Goal: Task Accomplishment & Management: Manage account settings

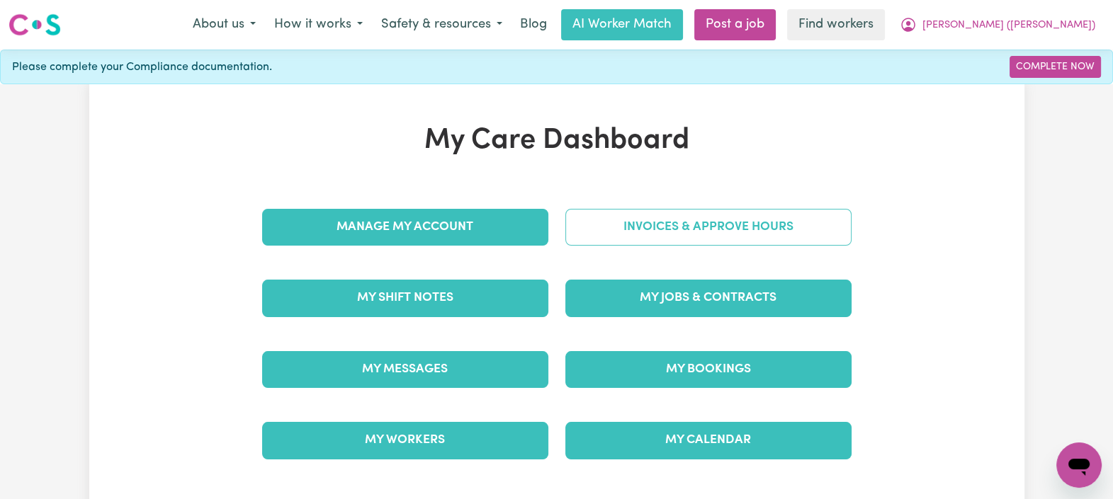
click at [647, 211] on link "Invoices & Approve Hours" at bounding box center [708, 227] width 286 height 37
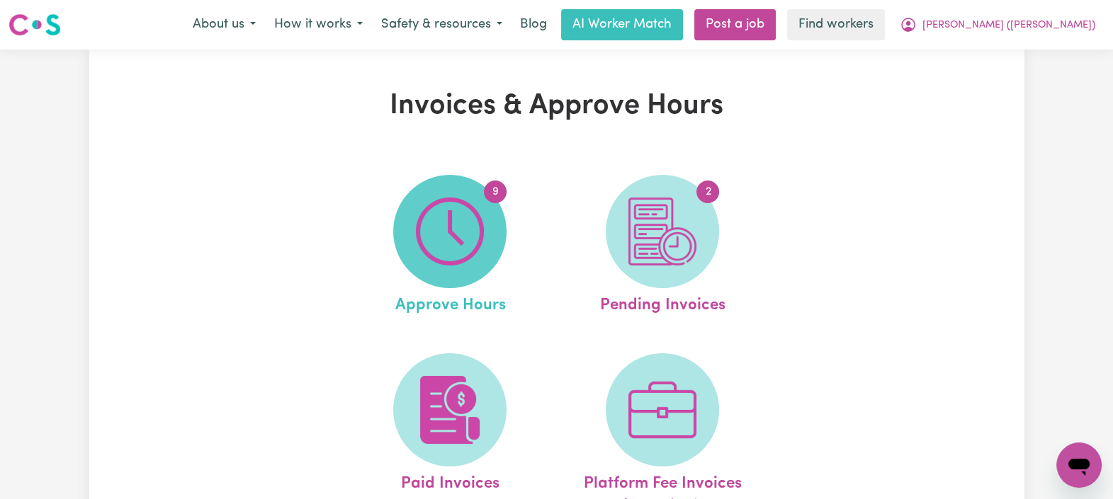
click at [475, 237] on img at bounding box center [450, 232] width 68 height 68
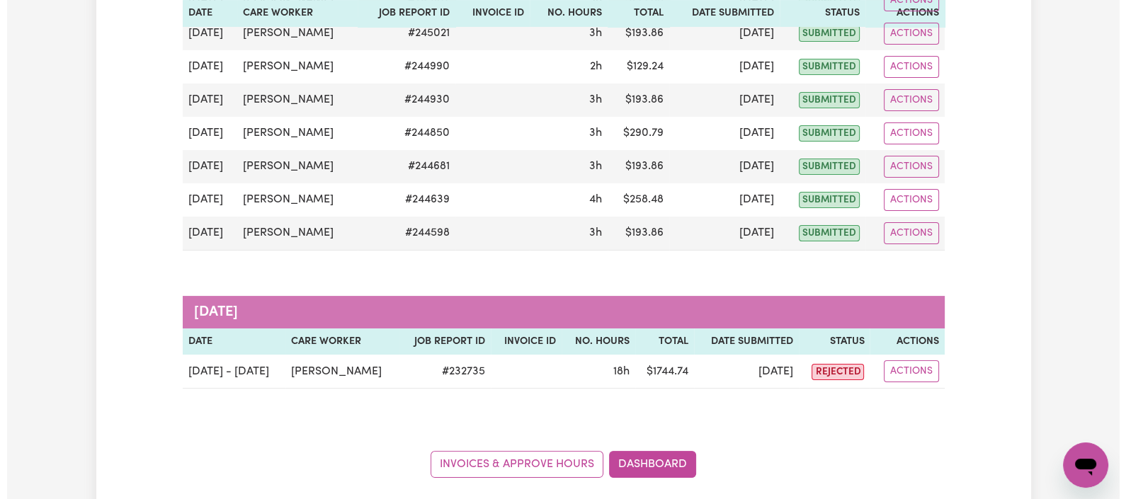
scroll to position [298, 0]
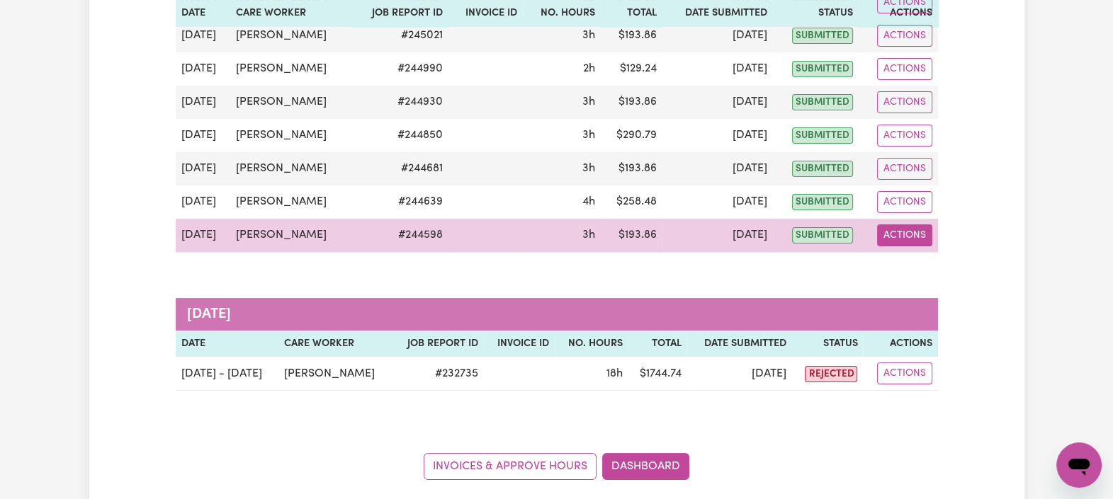
click at [916, 234] on button "Actions" at bounding box center [904, 236] width 55 height 22
click at [922, 266] on link "View Job Report" at bounding box center [937, 268] width 121 height 28
select select "pm"
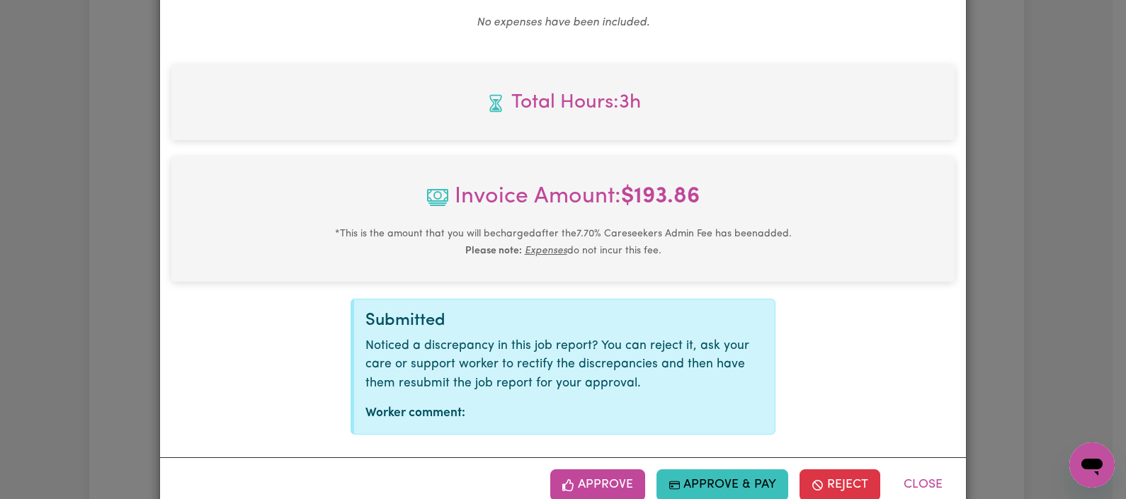
scroll to position [591, 0]
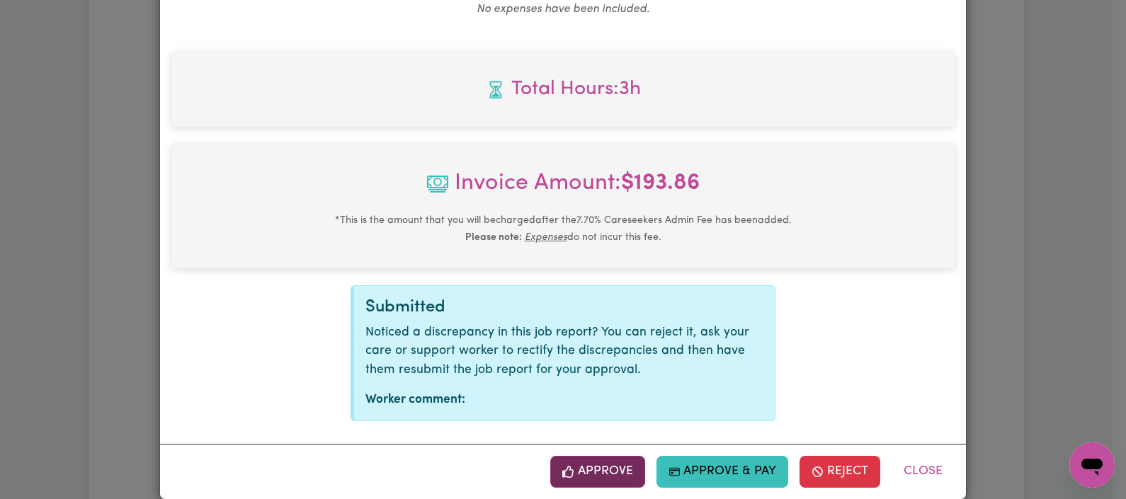
click at [594, 459] on button "Approve" at bounding box center [597, 471] width 95 height 31
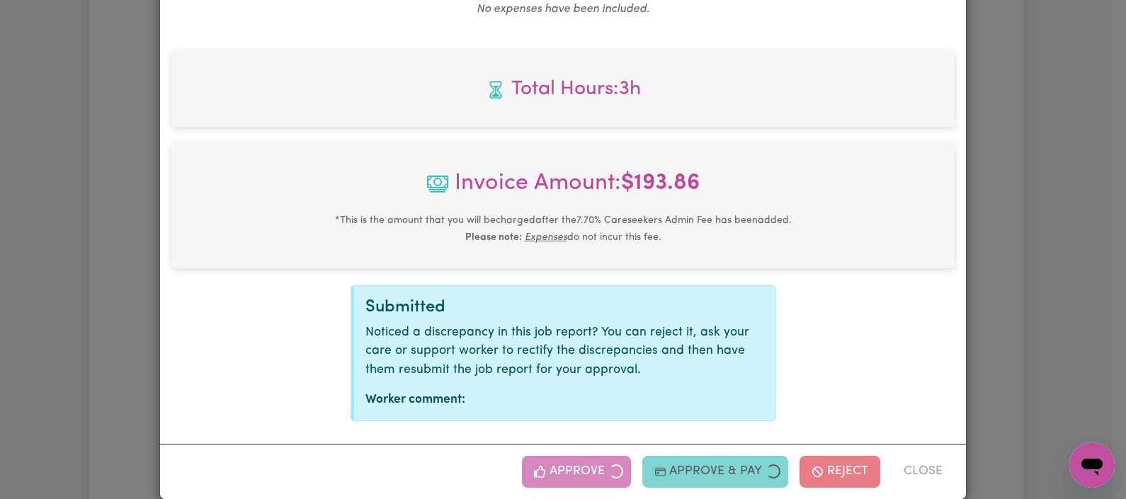
scroll to position [363, 0]
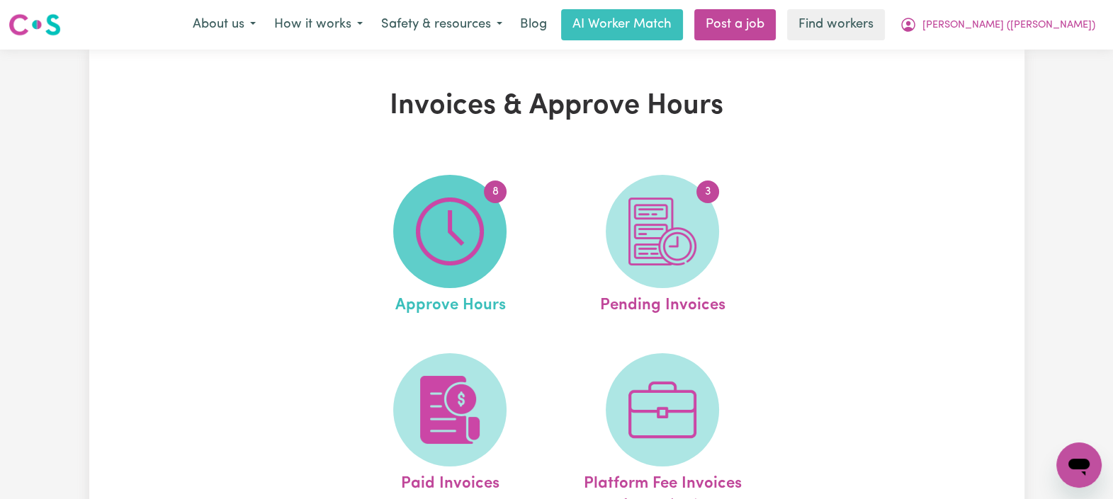
click at [453, 220] on img at bounding box center [450, 232] width 68 height 68
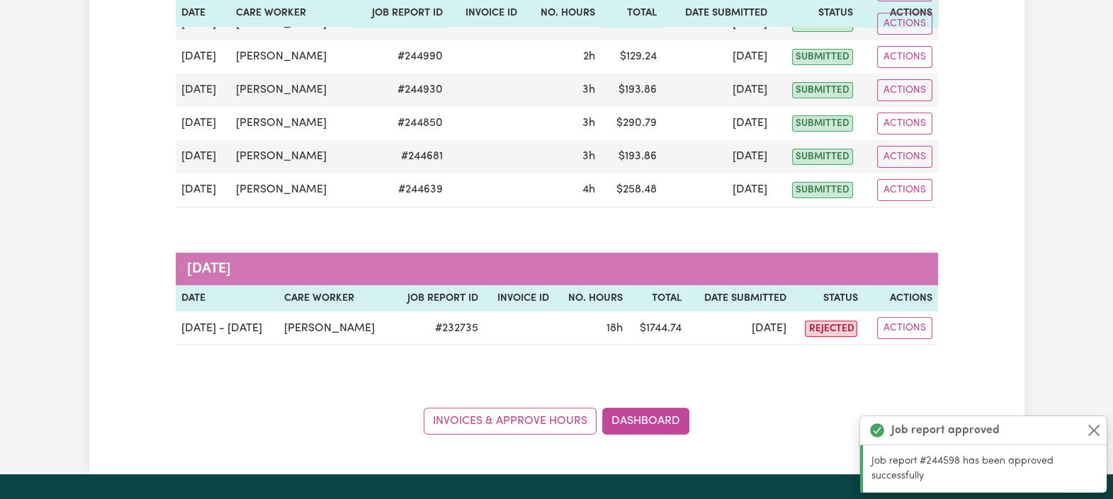
scroll to position [338, 0]
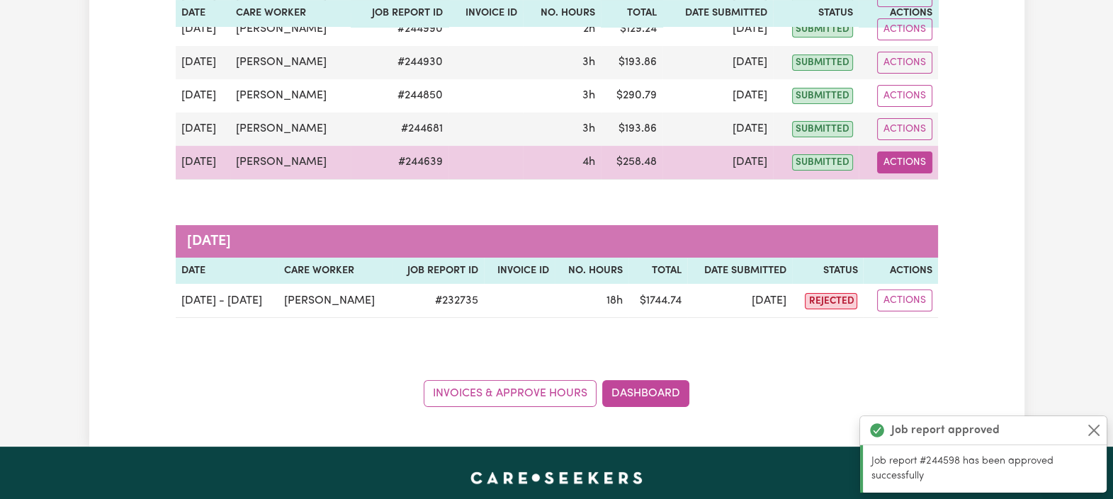
click at [912, 155] on button "Actions" at bounding box center [904, 163] width 55 height 22
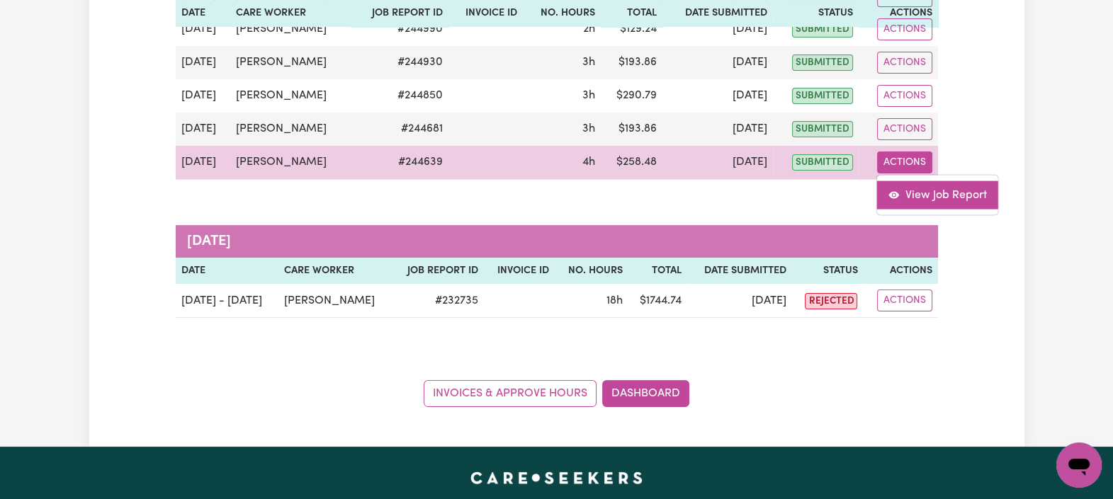
click at [921, 188] on link "View Job Report" at bounding box center [937, 195] width 121 height 28
select select "pm"
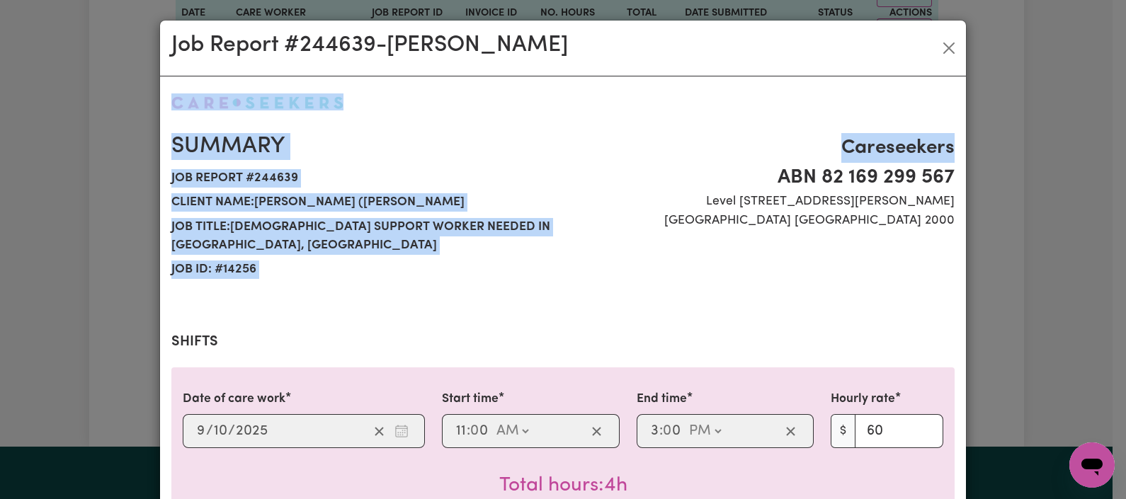
drag, startPoint x: 1111, startPoint y: 113, endPoint x: 1112, endPoint y: 132, distance: 18.4
click at [1112, 132] on div "Job Report # 244639 - [PERSON_NAME] Summary Job report # 244639 Client name: [P…" at bounding box center [563, 249] width 1126 height 499
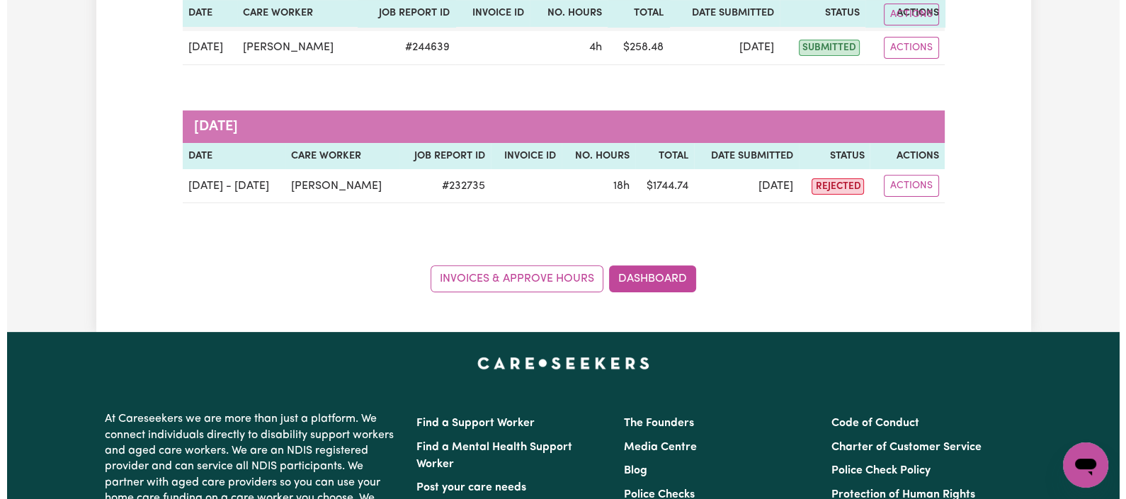
scroll to position [437, 0]
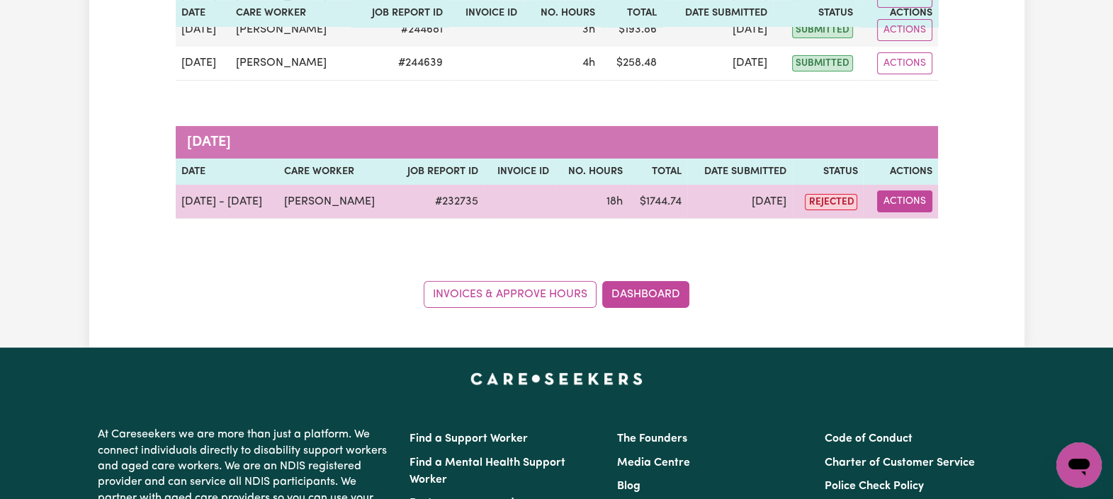
click at [914, 197] on button "Actions" at bounding box center [904, 202] width 55 height 22
click at [919, 227] on link "View Job Report" at bounding box center [938, 234] width 121 height 28
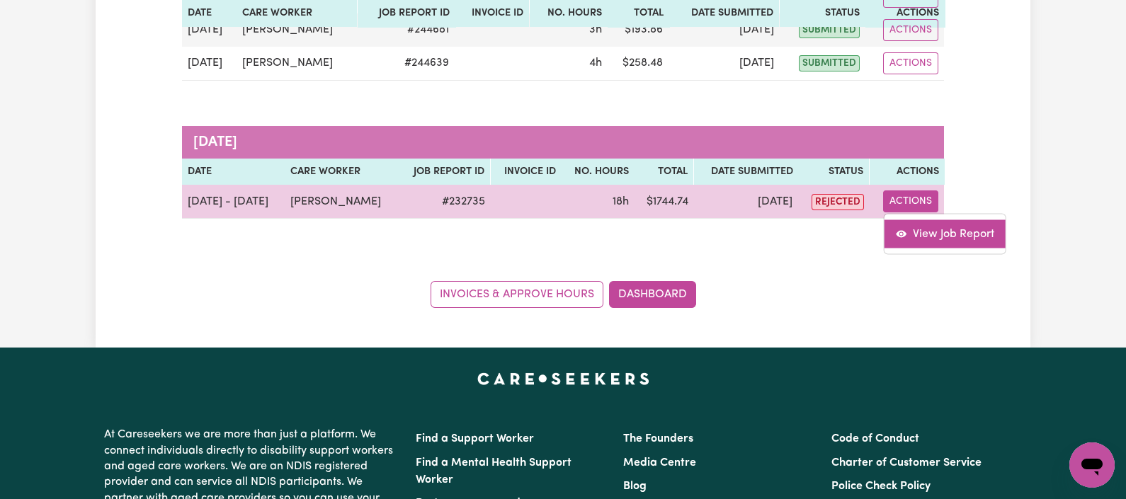
select select "pm"
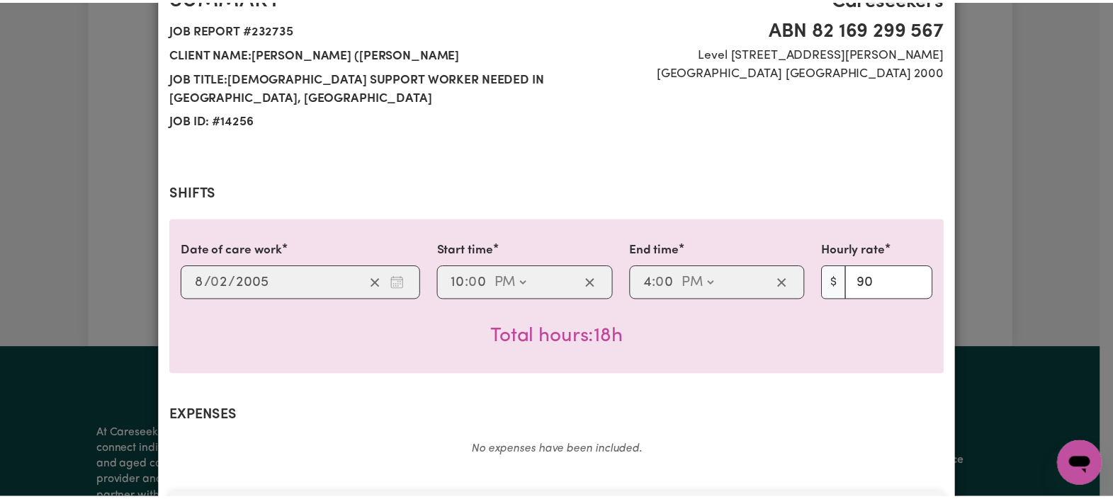
scroll to position [144, 0]
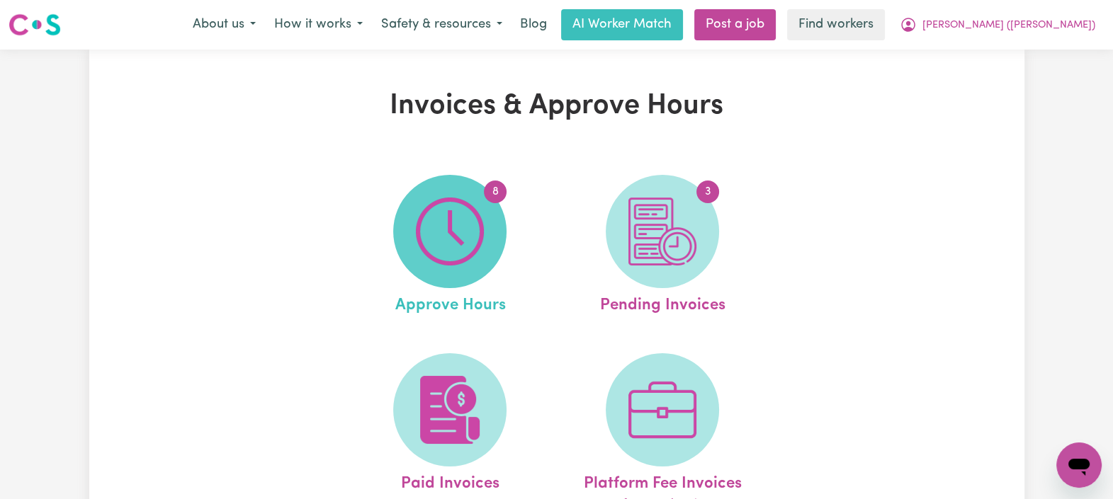
click at [443, 202] on img at bounding box center [450, 232] width 68 height 68
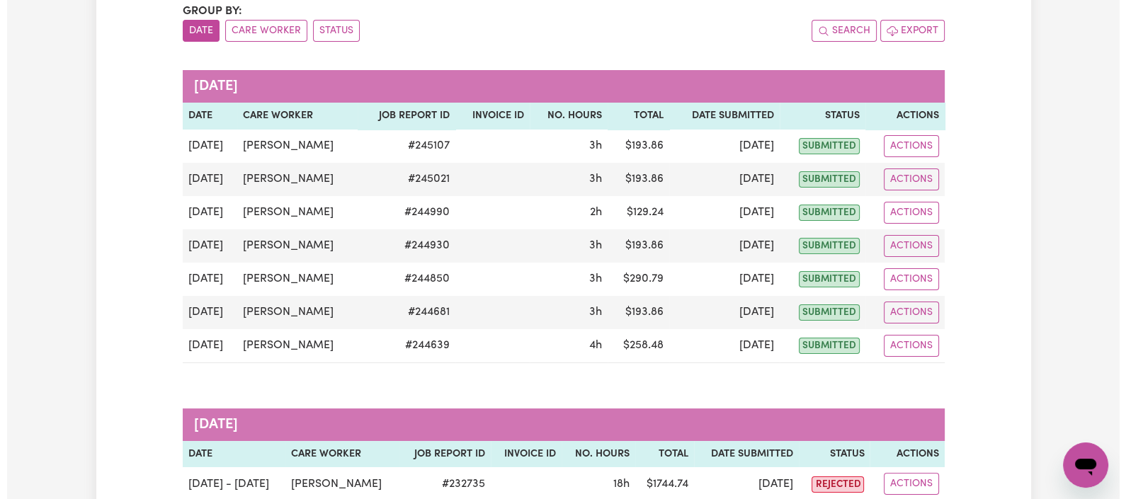
scroll to position [161, 0]
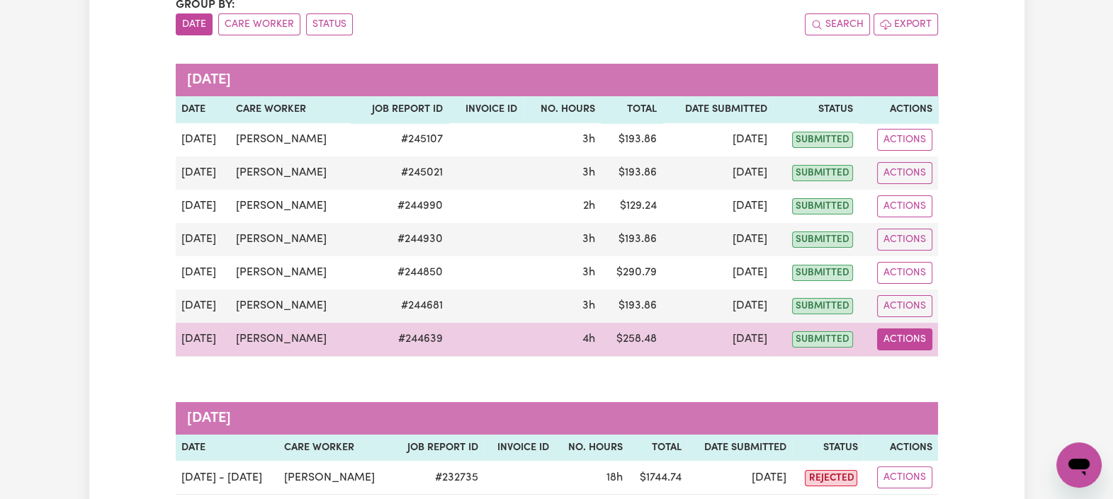
click at [908, 334] on button "Actions" at bounding box center [904, 340] width 55 height 22
click at [929, 364] on link "View Job Report" at bounding box center [937, 372] width 121 height 28
select select "pm"
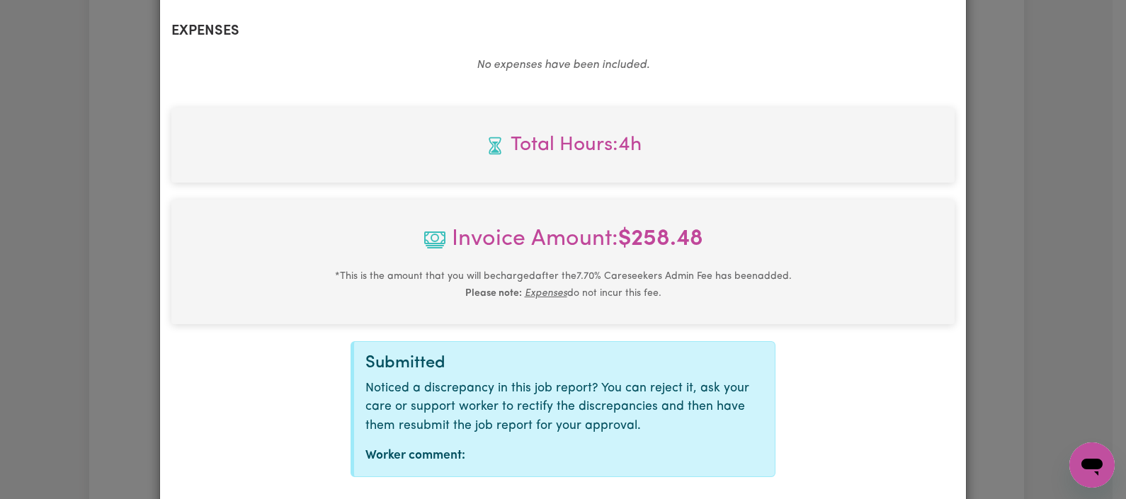
scroll to position [611, 0]
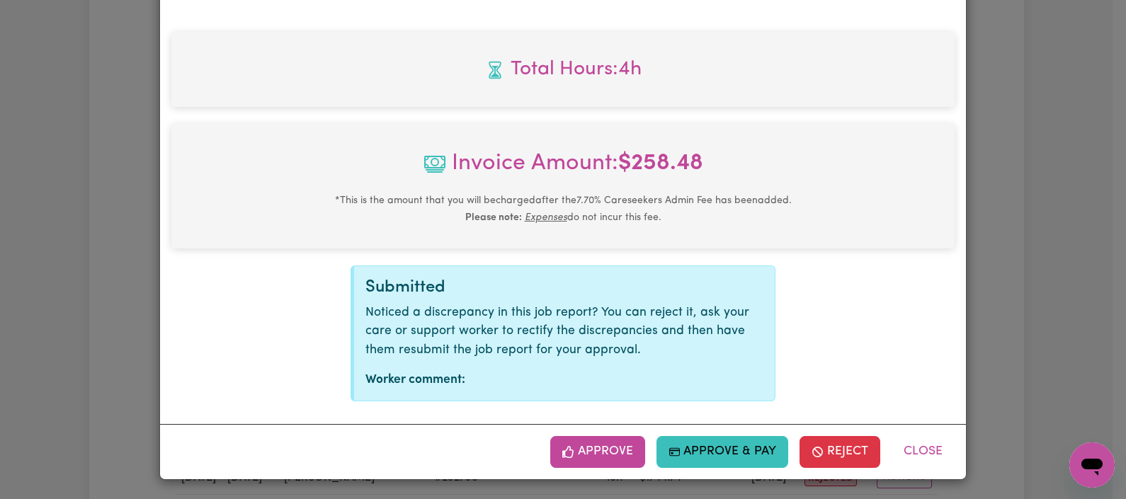
click at [601, 446] on button "Approve" at bounding box center [597, 451] width 95 height 31
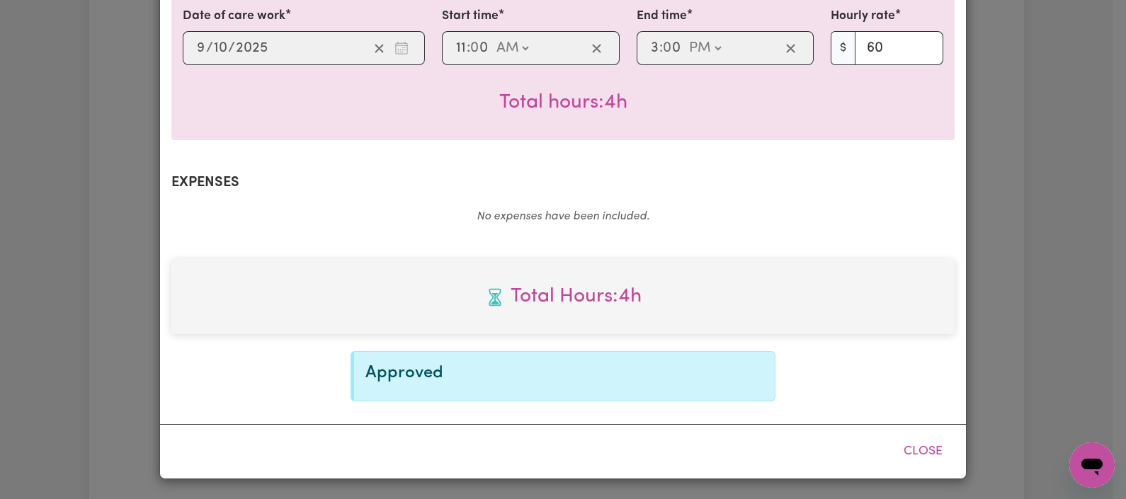
scroll to position [382, 0]
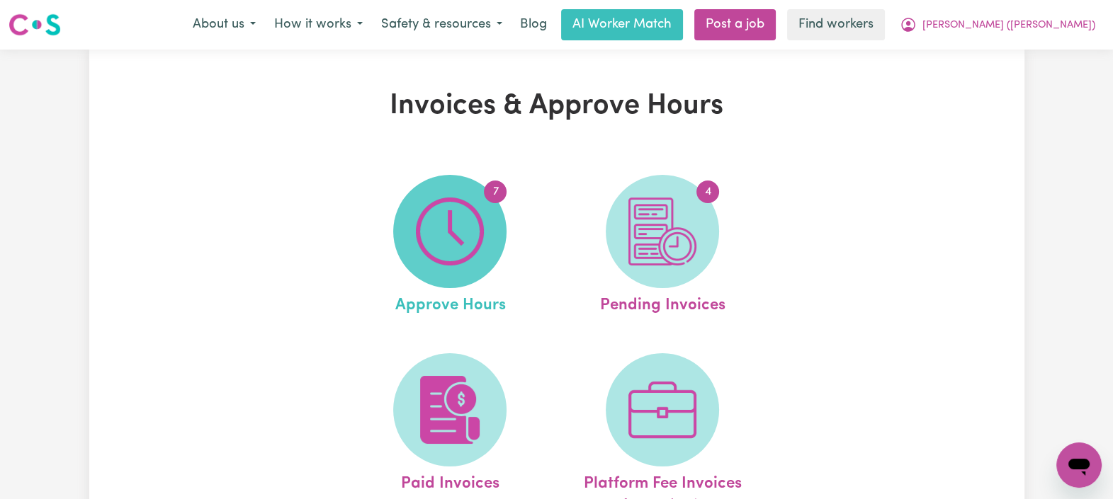
click at [438, 205] on img at bounding box center [450, 232] width 68 height 68
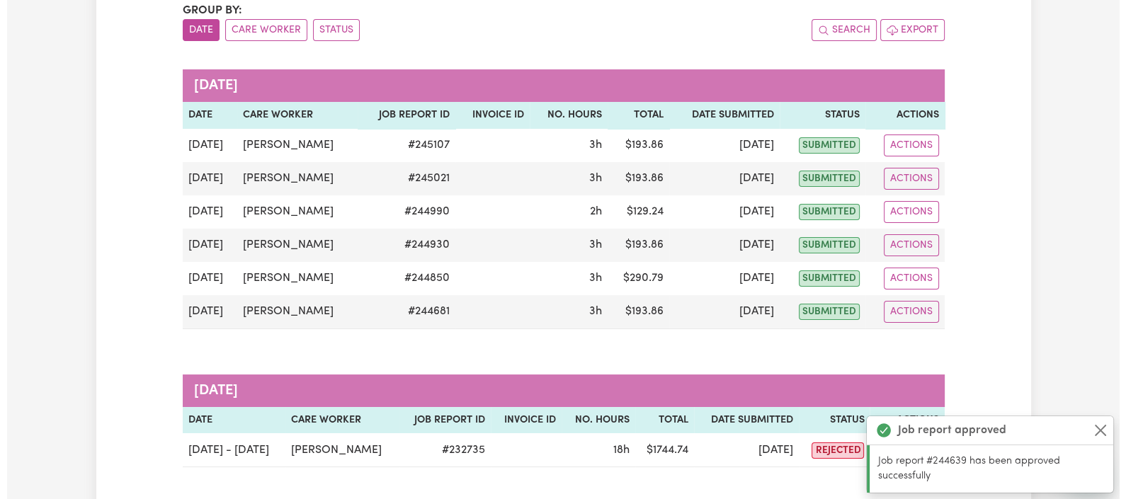
scroll to position [181, 0]
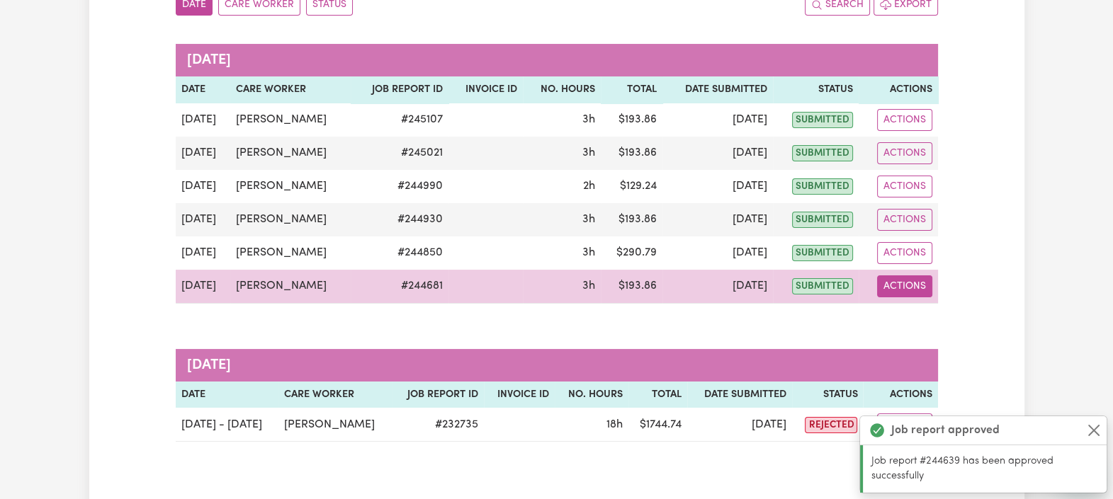
click at [919, 276] on button "Actions" at bounding box center [904, 287] width 55 height 22
click at [923, 308] on link "View Job Report" at bounding box center [937, 319] width 121 height 28
select select "pm"
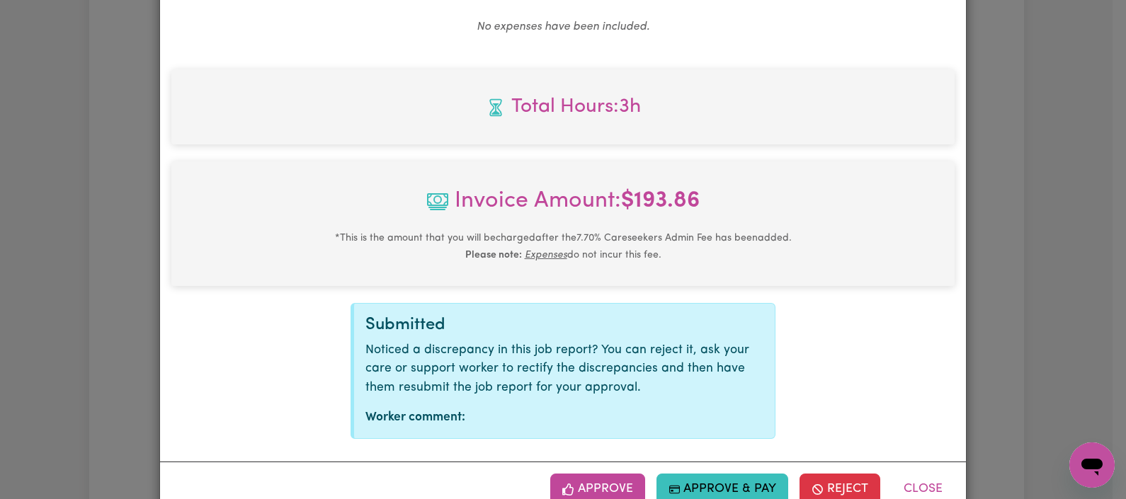
scroll to position [591, 0]
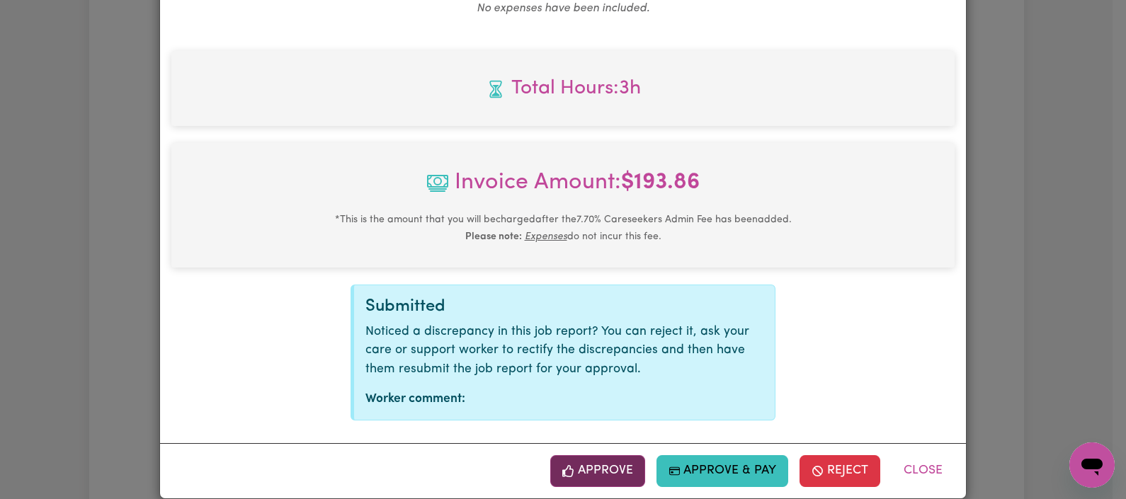
click at [577, 458] on button "Approve" at bounding box center [597, 470] width 95 height 31
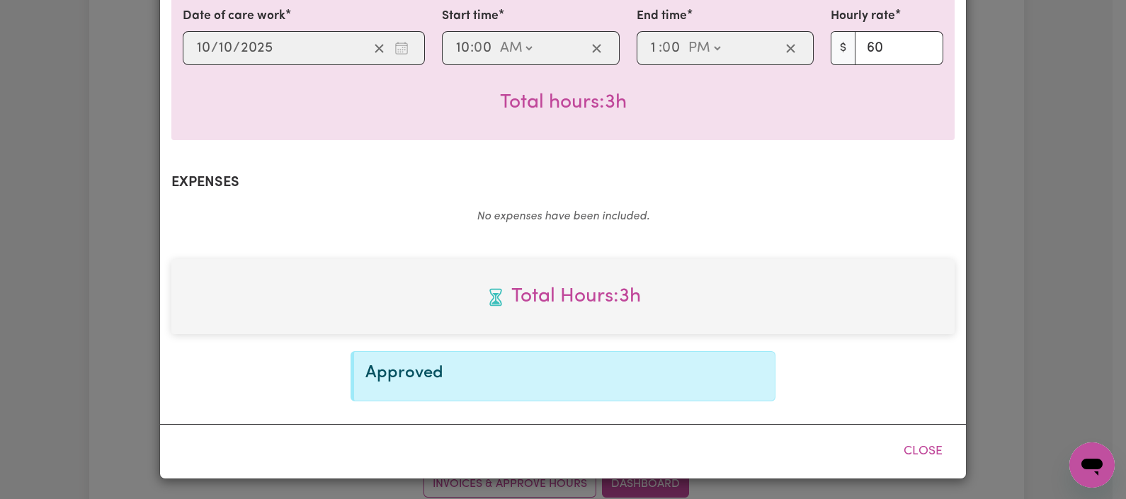
scroll to position [363, 0]
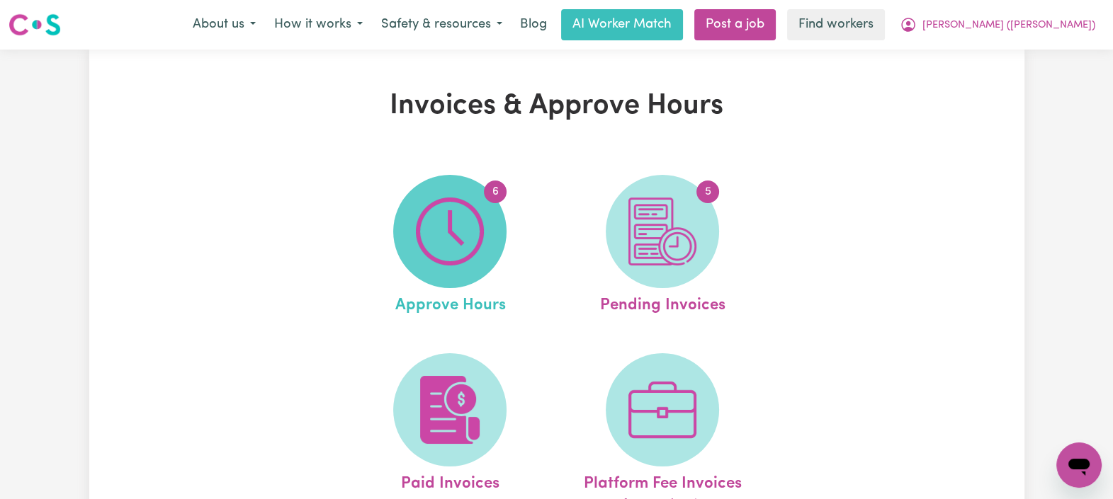
click at [465, 229] on img at bounding box center [450, 232] width 68 height 68
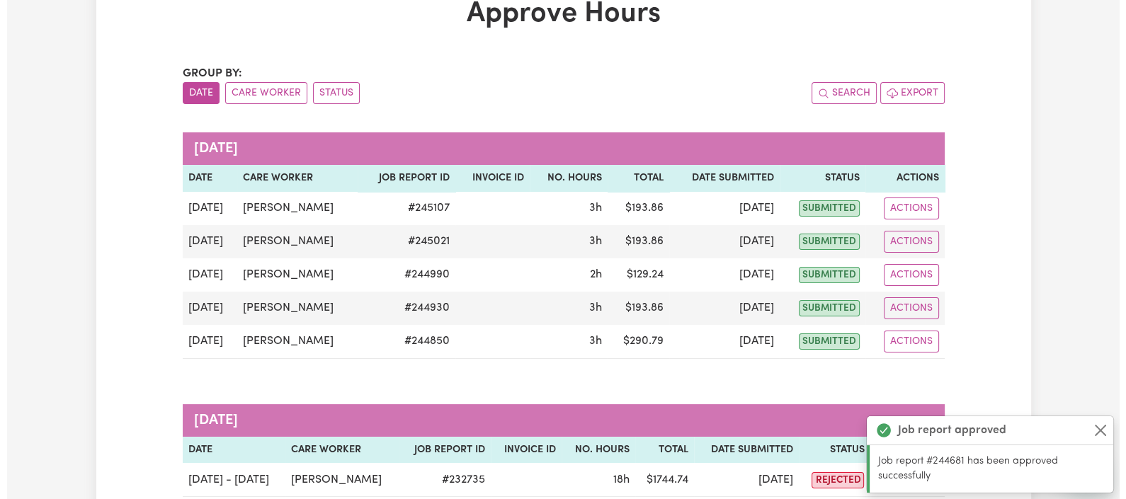
scroll to position [127, 0]
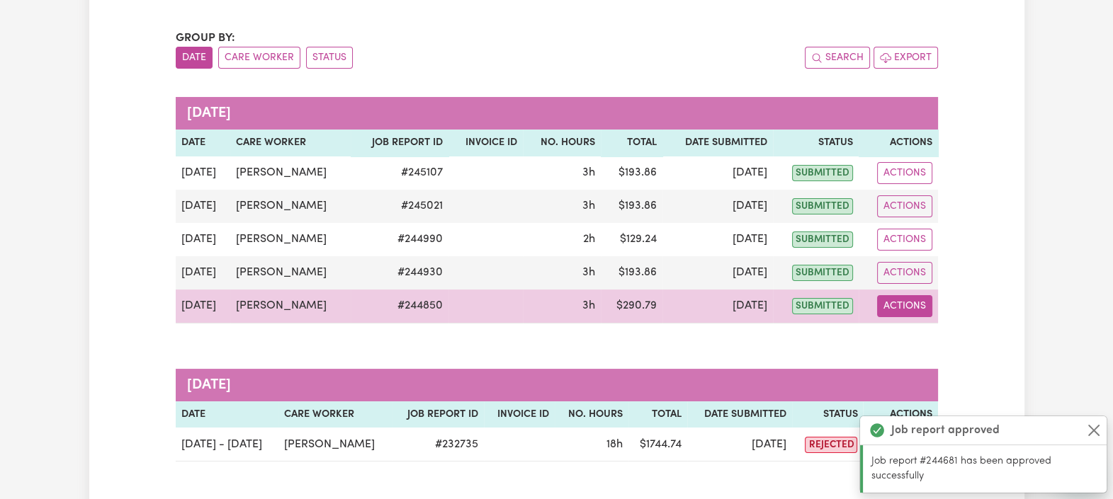
click at [916, 300] on button "Actions" at bounding box center [904, 306] width 55 height 22
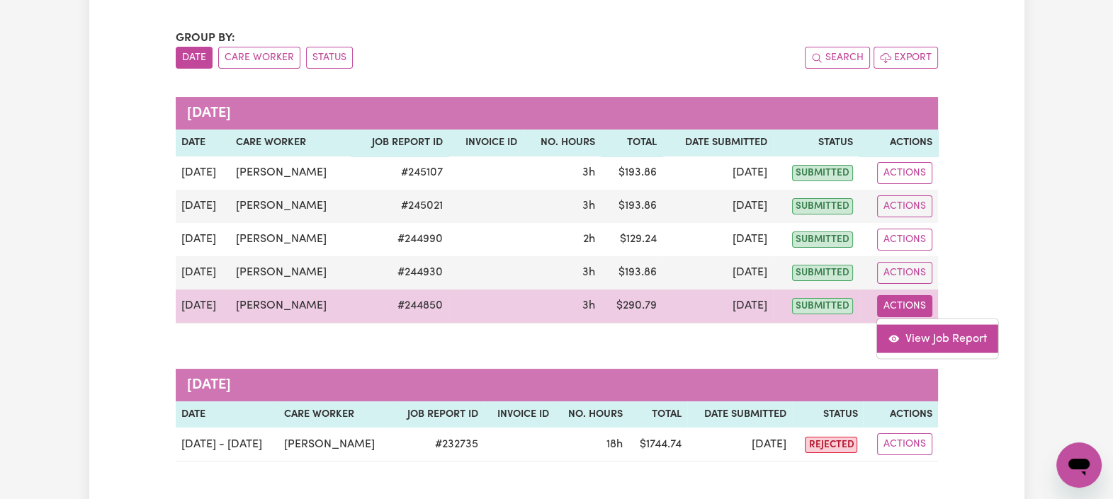
click at [924, 336] on link "View Job Report" at bounding box center [937, 338] width 121 height 28
select select "pm"
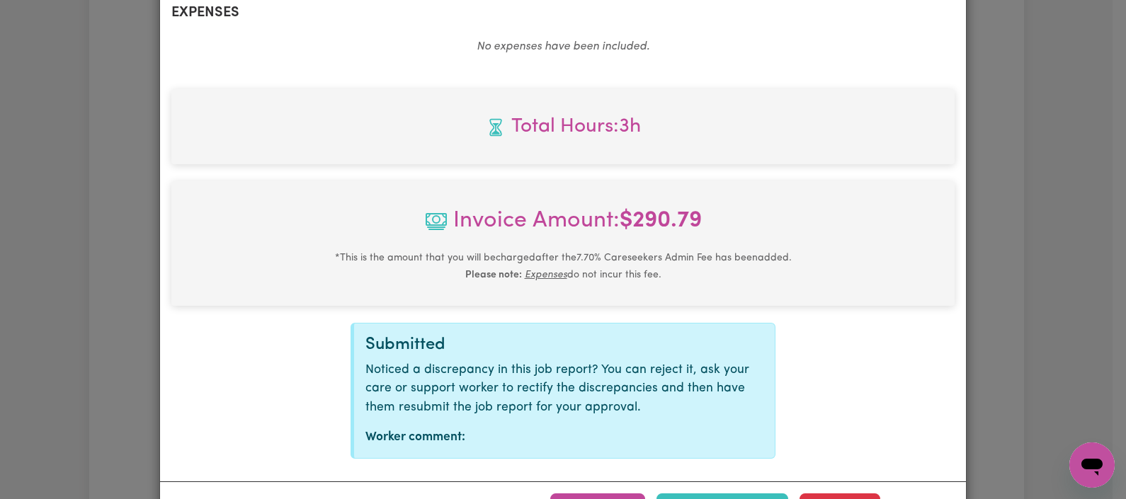
scroll to position [611, 0]
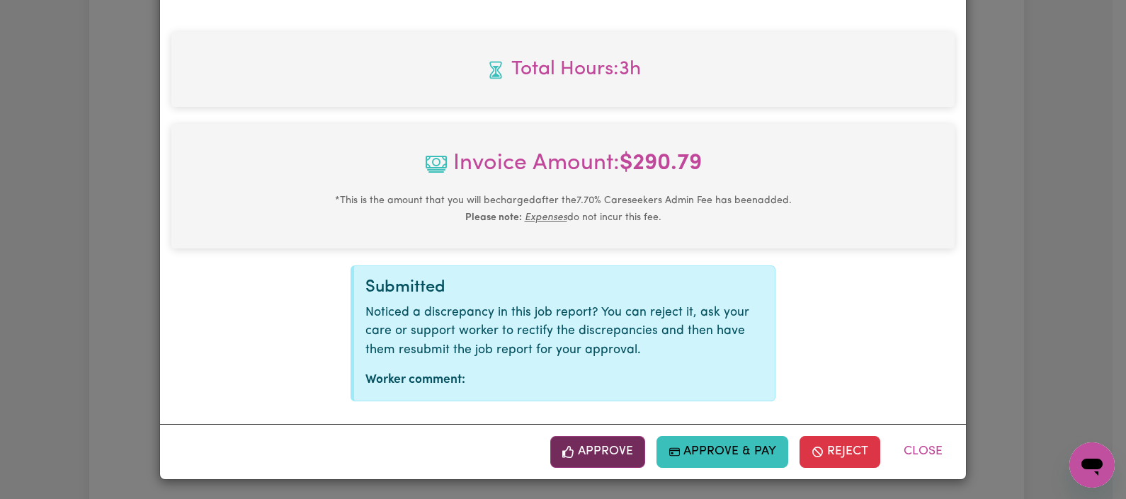
click at [600, 451] on button "Approve" at bounding box center [597, 451] width 95 height 31
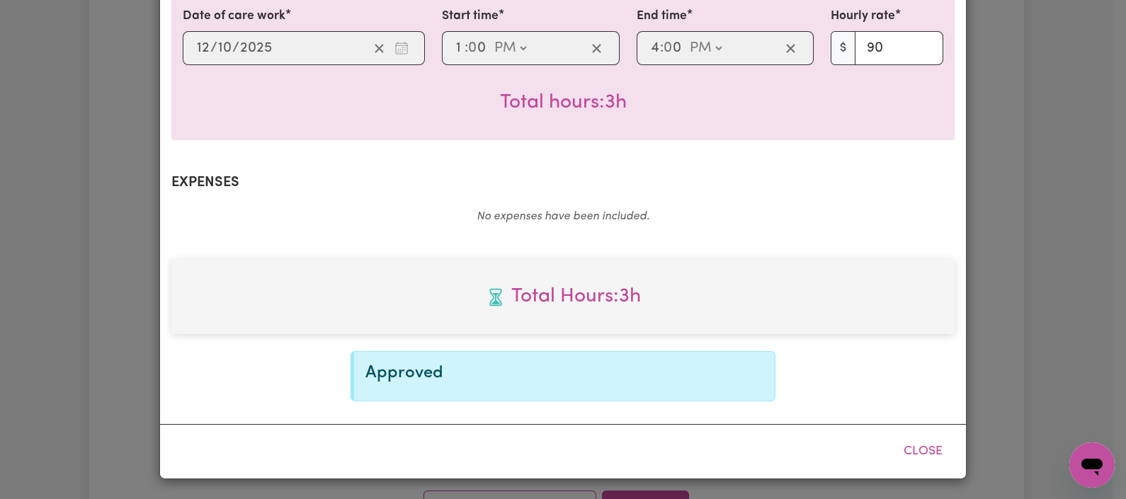
scroll to position [382, 0]
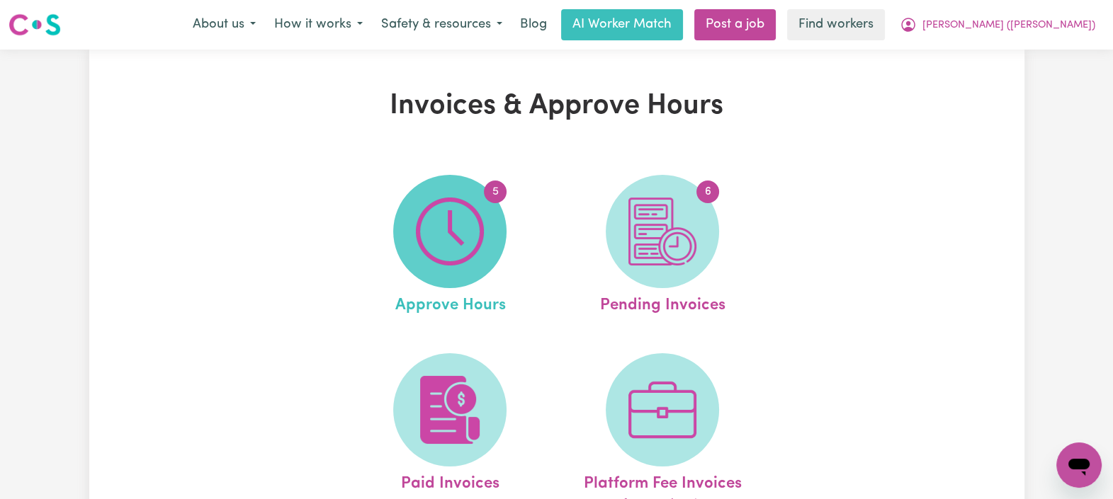
click at [466, 214] on img at bounding box center [450, 232] width 68 height 68
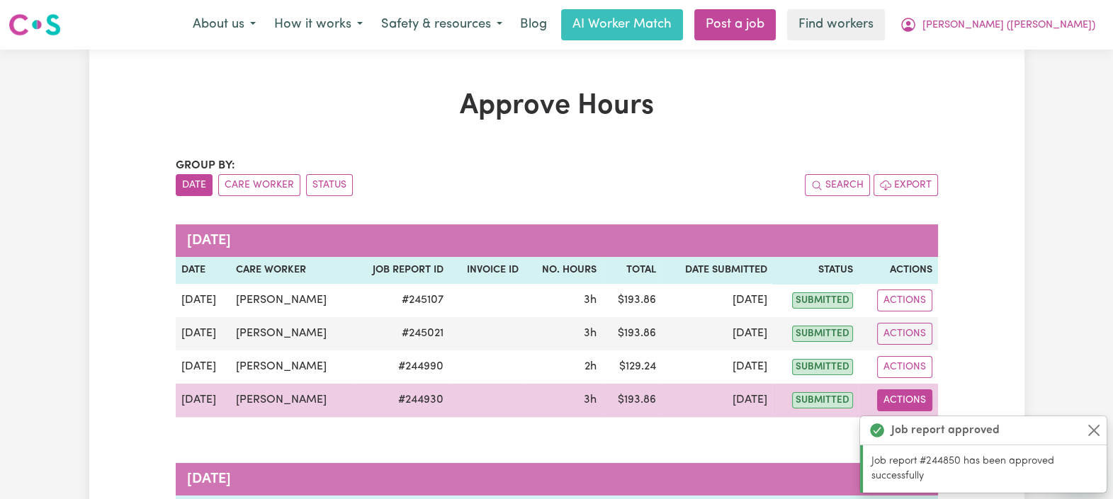
click at [914, 399] on button "Actions" at bounding box center [904, 401] width 55 height 22
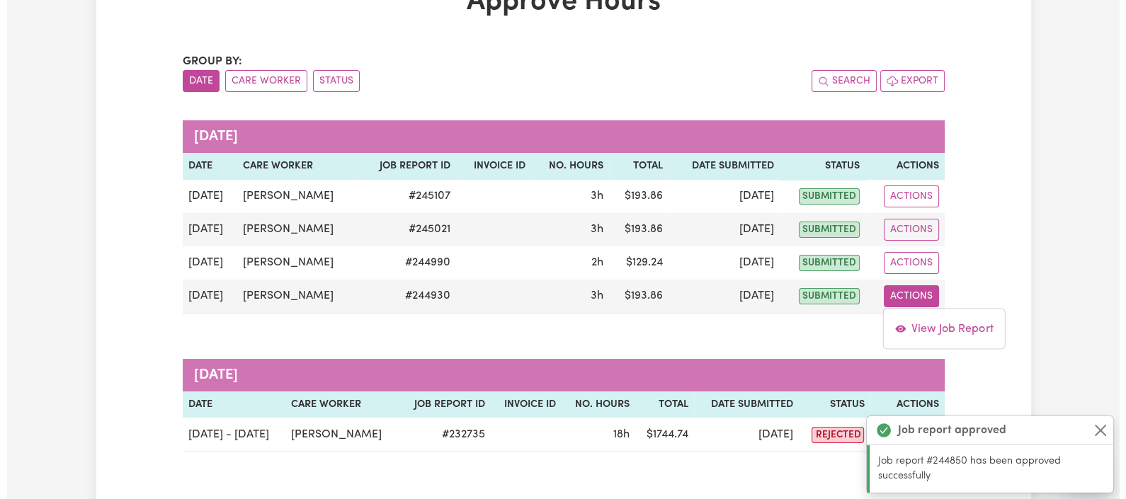
scroll to position [120, 0]
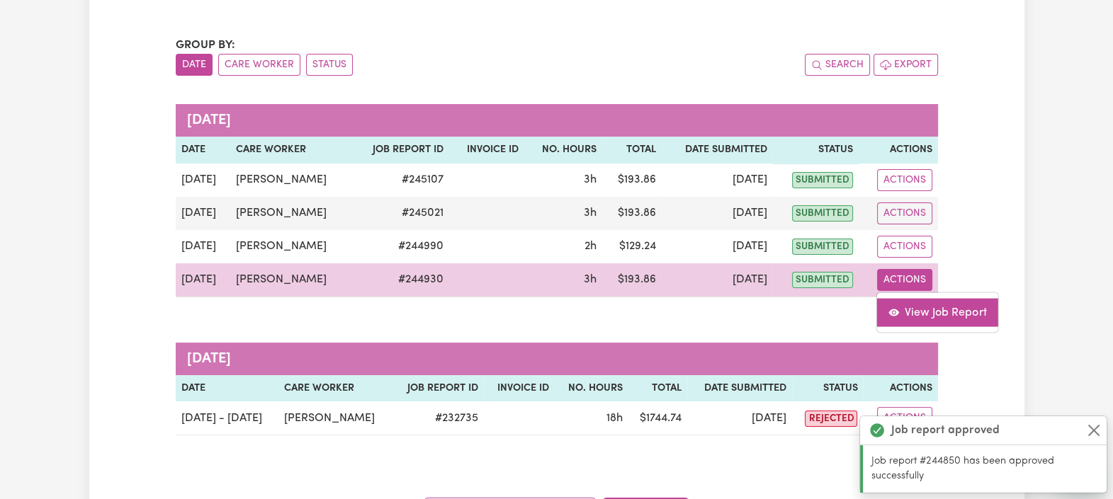
click at [959, 310] on link "View Job Report" at bounding box center [936, 312] width 121 height 28
select select "pm"
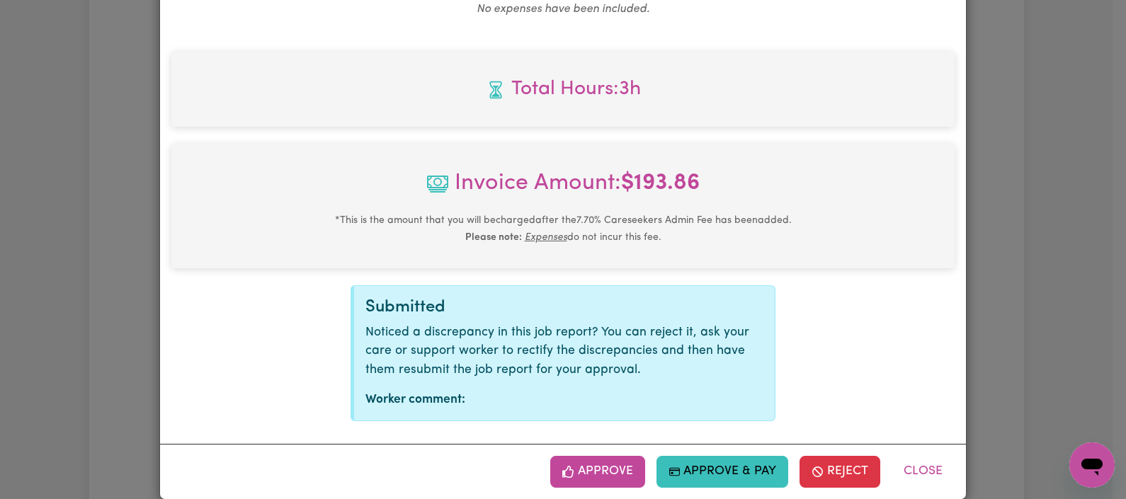
scroll to position [591, 0]
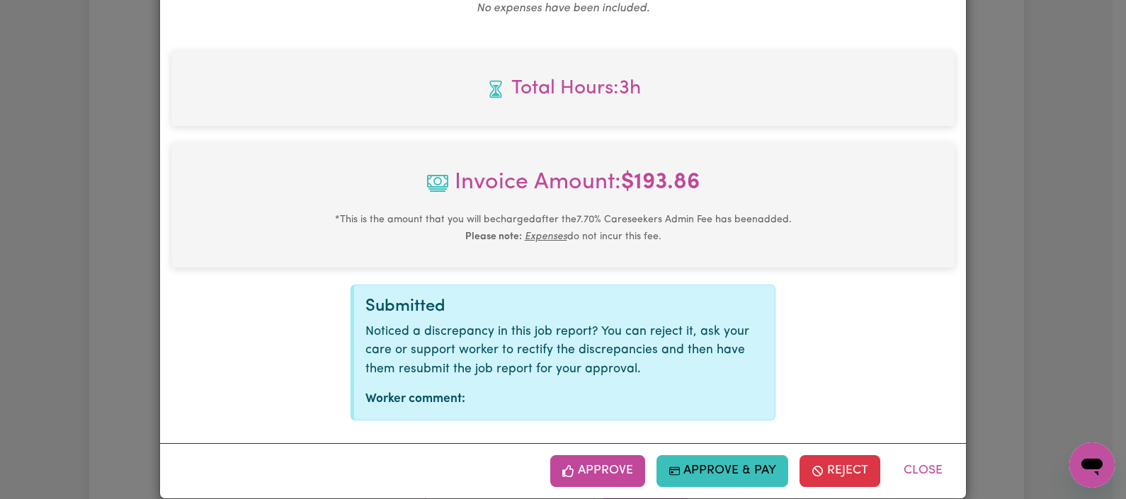
click at [569, 465] on icon "button" at bounding box center [567, 471] width 11 height 13
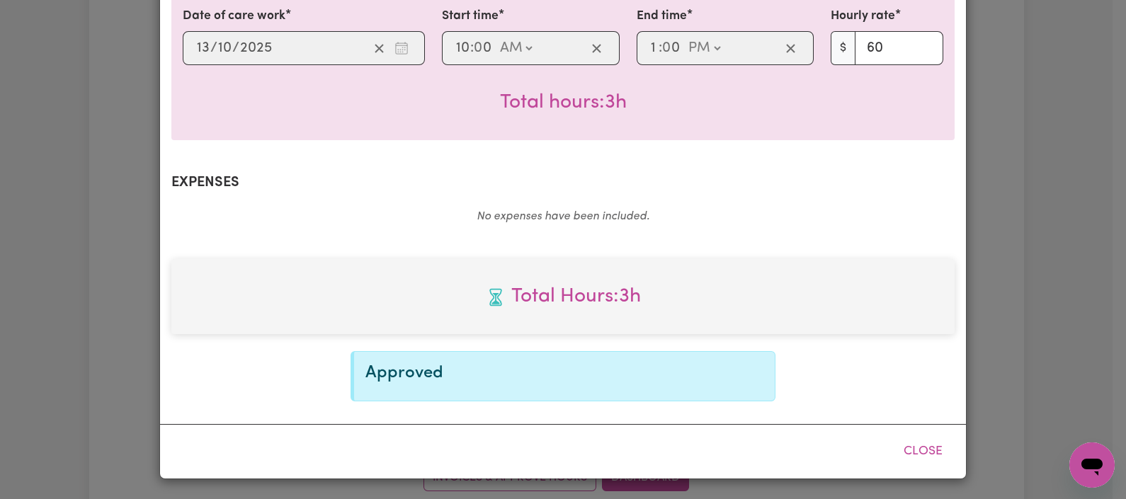
scroll to position [363, 0]
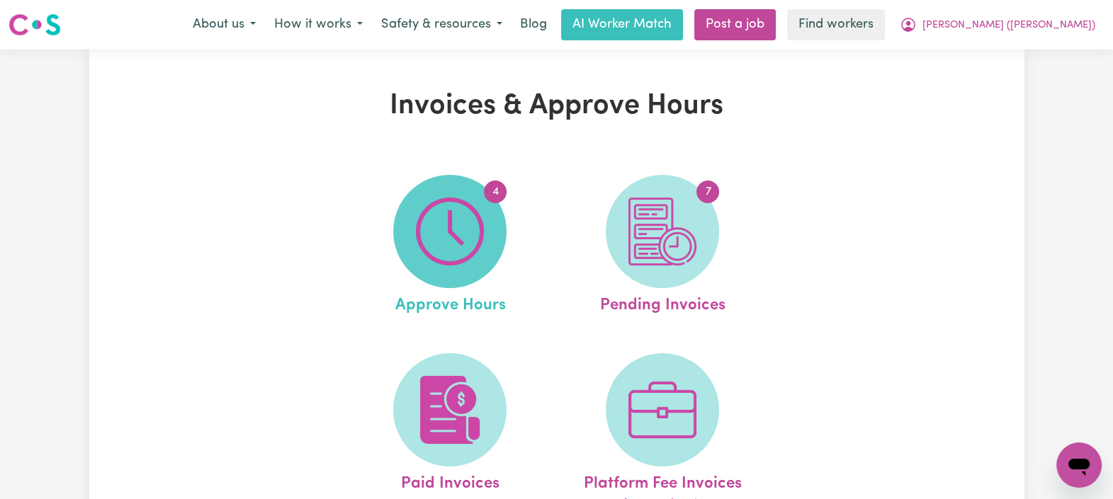
click at [461, 230] on img at bounding box center [450, 232] width 68 height 68
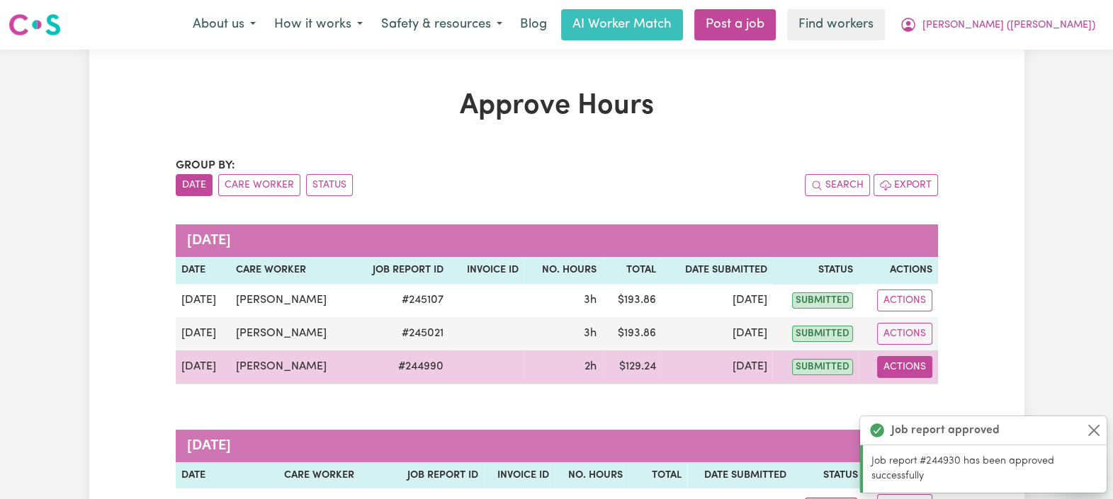
click at [923, 361] on button "Actions" at bounding box center [904, 367] width 55 height 22
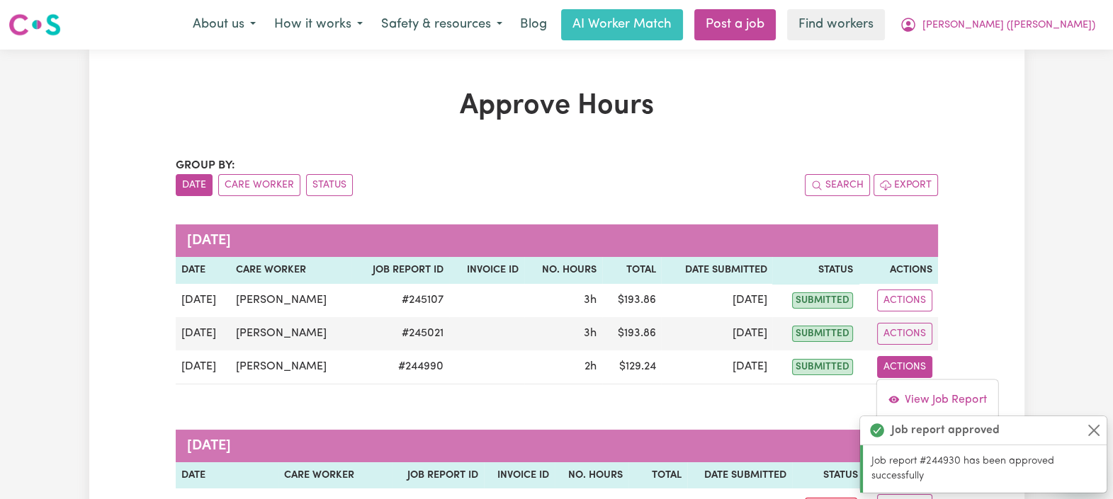
click at [946, 433] on strong "Job report approved" at bounding box center [945, 430] width 108 height 17
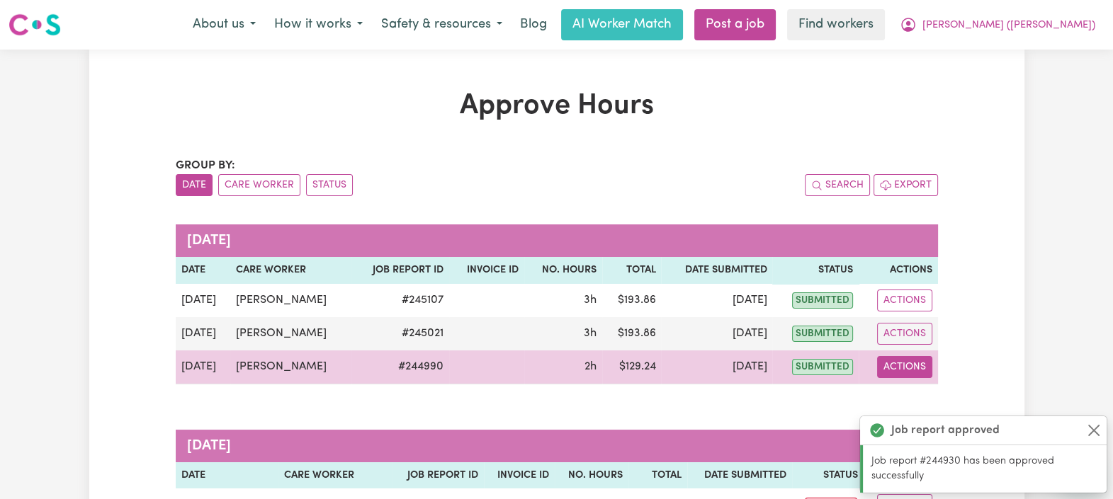
click at [912, 363] on button "Actions" at bounding box center [904, 367] width 55 height 22
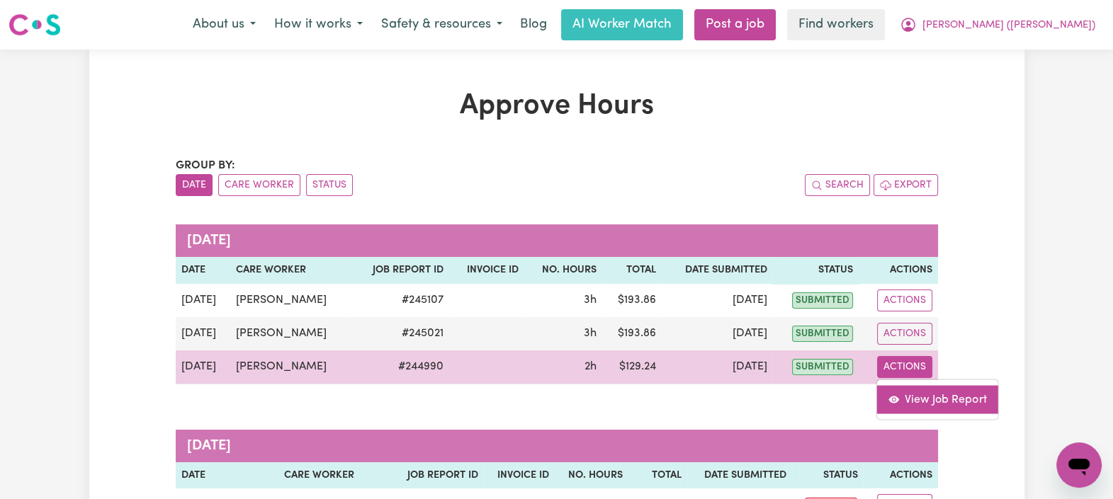
click at [948, 392] on link "View Job Report" at bounding box center [936, 399] width 121 height 28
select select "pm"
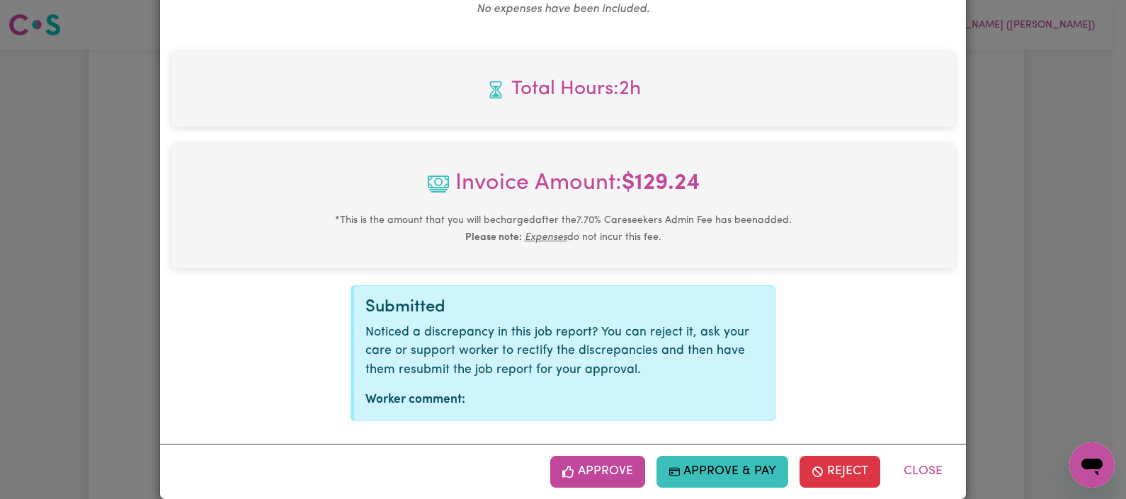
scroll to position [611, 0]
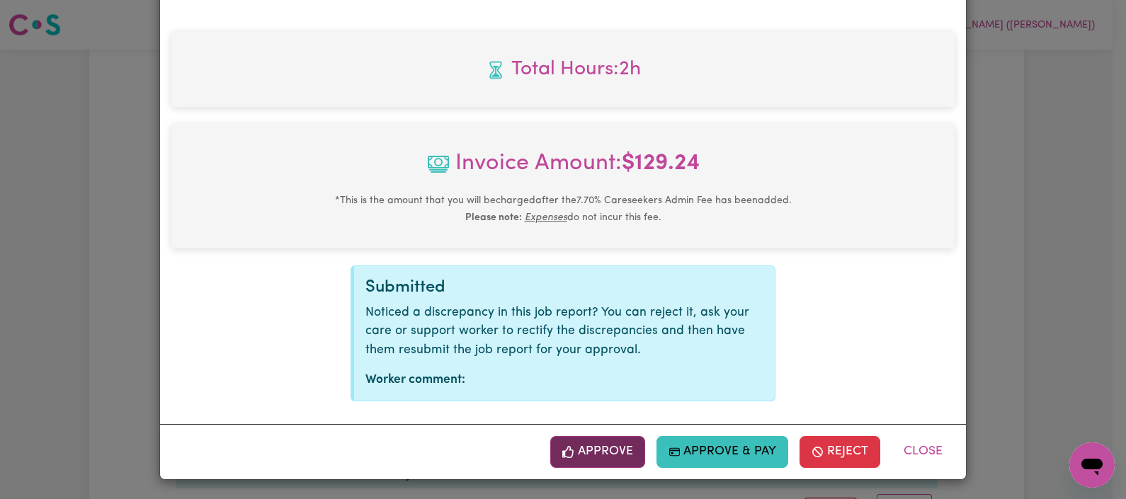
click at [574, 448] on button "Approve" at bounding box center [597, 451] width 95 height 31
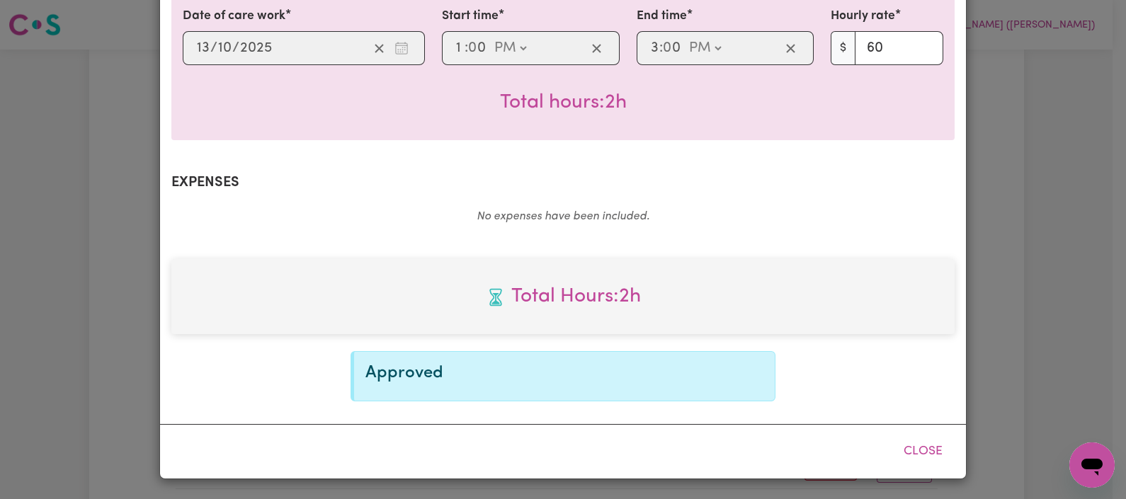
scroll to position [382, 0]
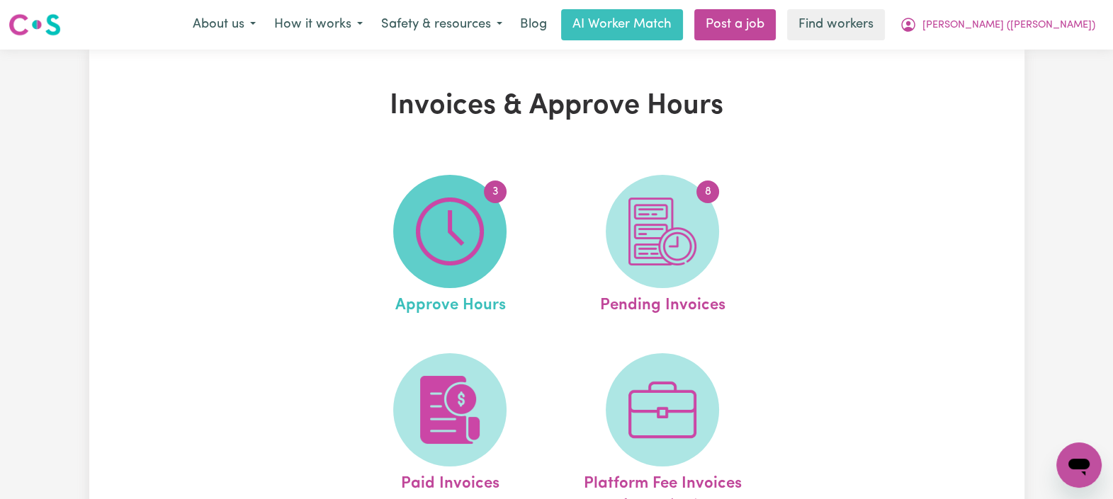
click at [467, 222] on img at bounding box center [450, 232] width 68 height 68
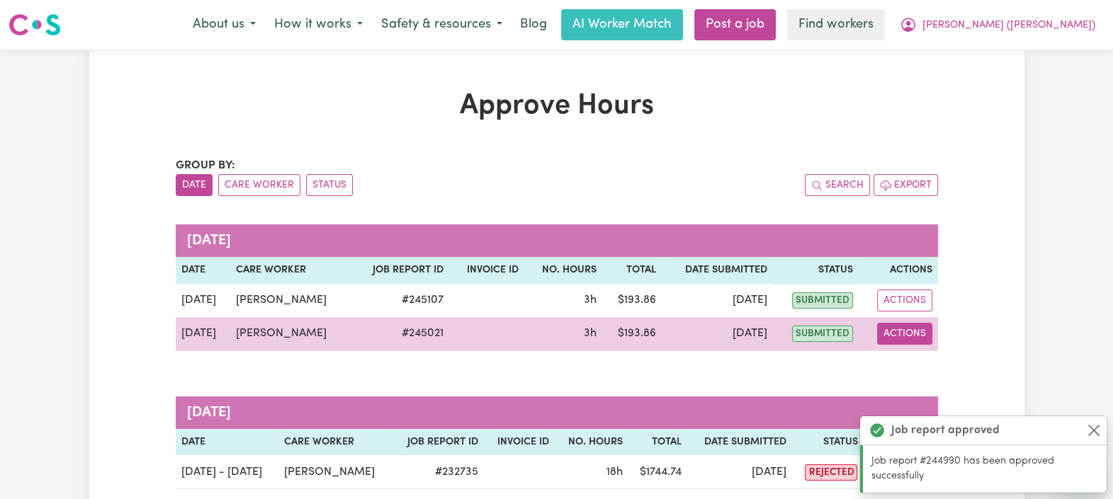
click at [922, 332] on button "Actions" at bounding box center [904, 334] width 55 height 22
click at [935, 369] on link "View Job Report" at bounding box center [936, 366] width 121 height 28
select select "pm"
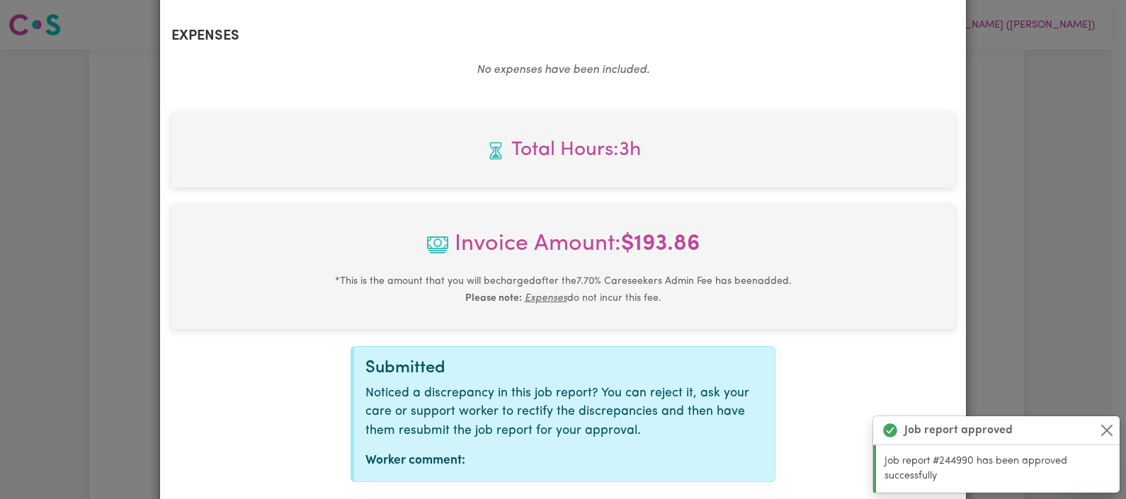
scroll to position [611, 0]
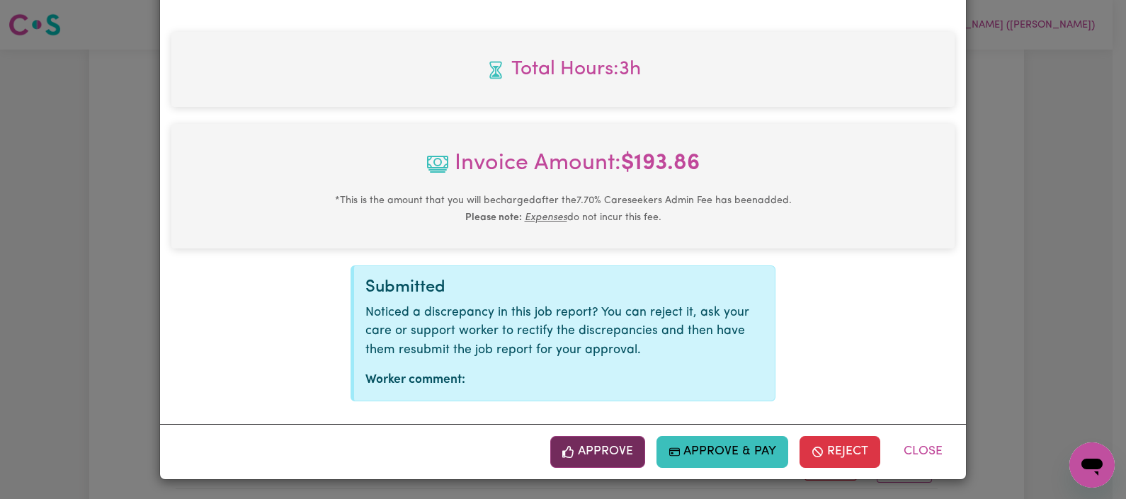
click at [606, 447] on button "Approve" at bounding box center [597, 451] width 95 height 31
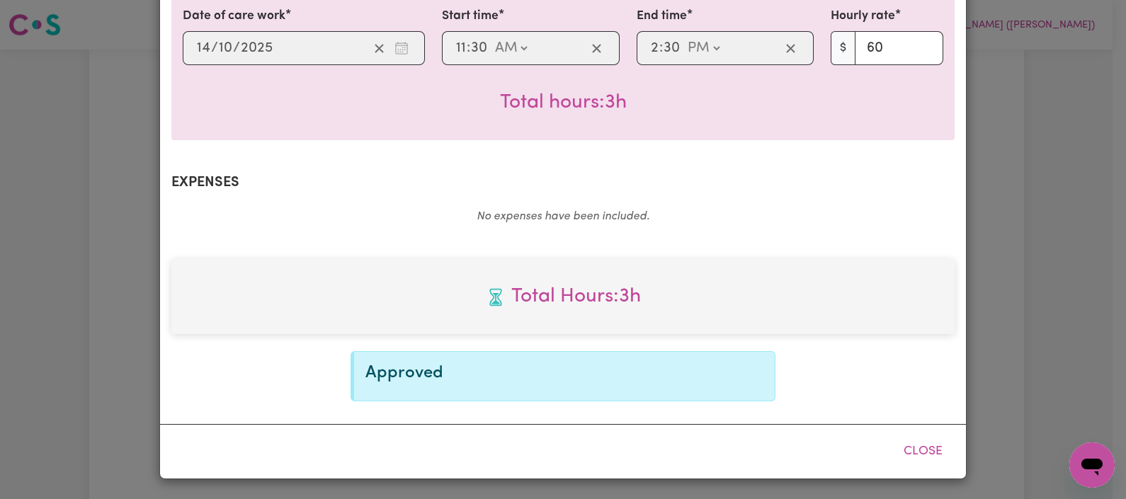
scroll to position [382, 0]
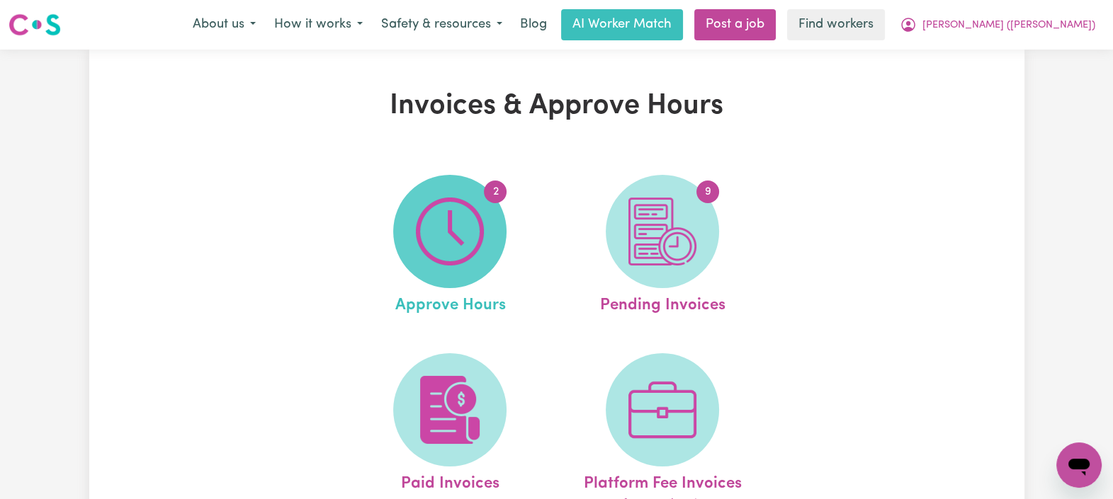
click at [420, 218] on img at bounding box center [450, 232] width 68 height 68
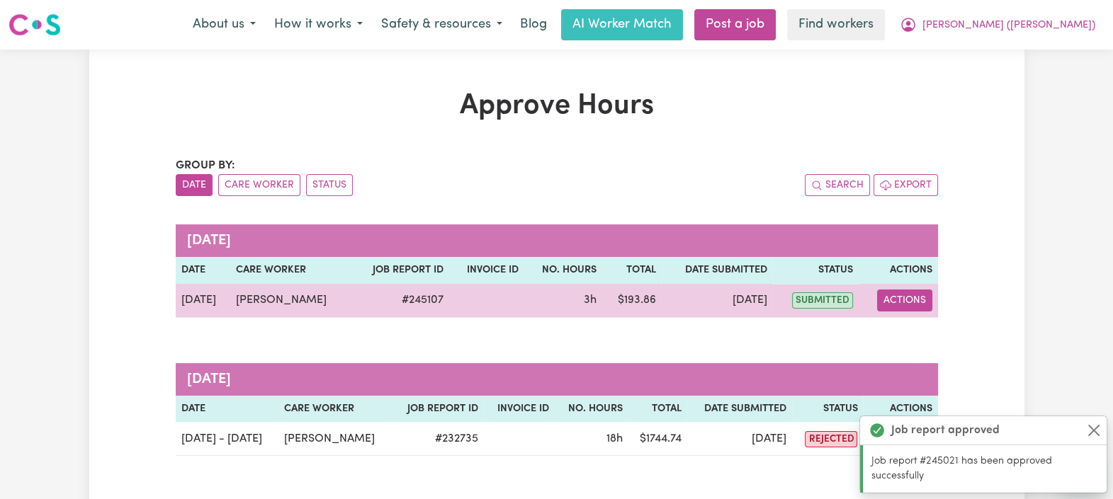
click at [882, 302] on button "Actions" at bounding box center [904, 301] width 55 height 22
click at [972, 334] on link "View Job Report" at bounding box center [940, 333] width 121 height 28
select select "pm"
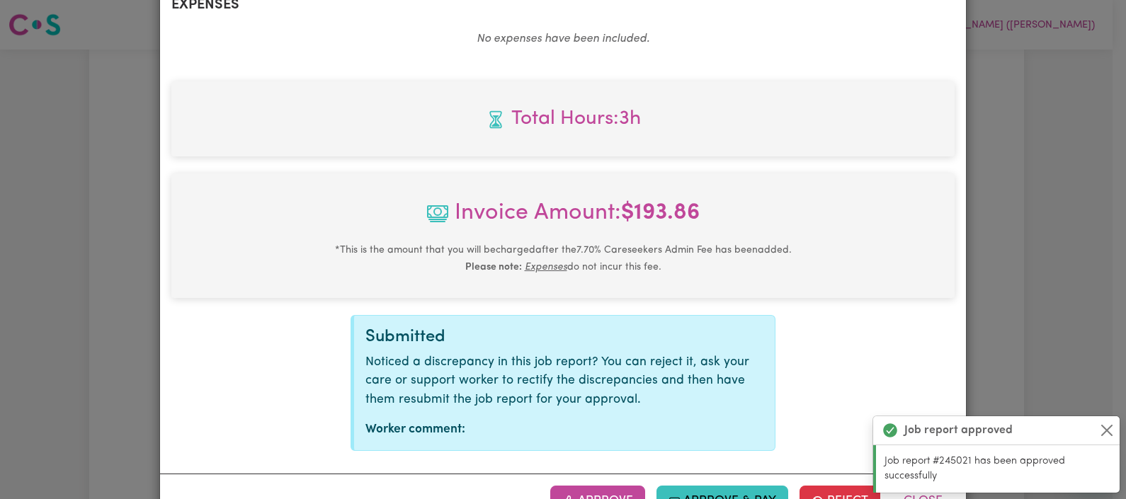
scroll to position [591, 0]
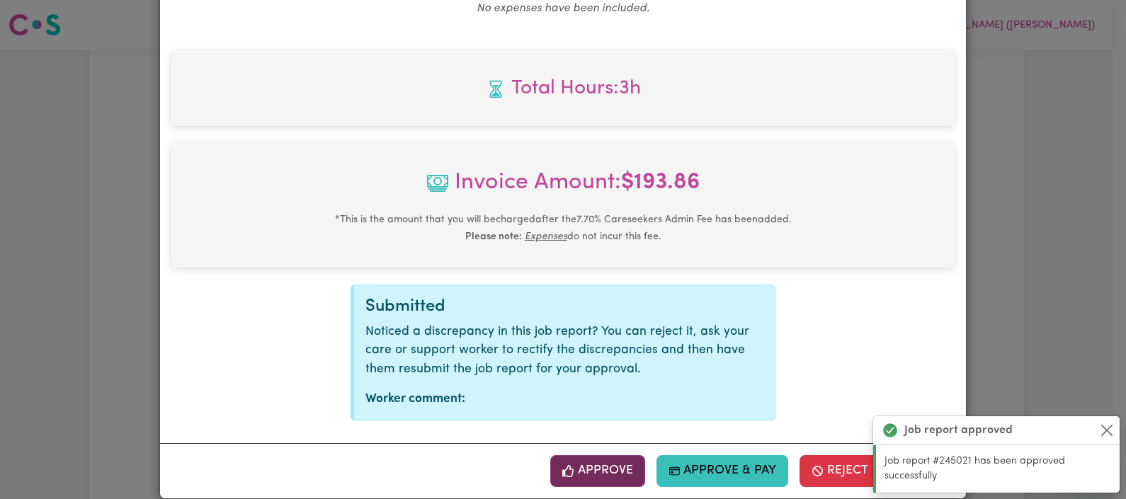
drag, startPoint x: 581, startPoint y: 467, endPoint x: 576, endPoint y: 460, distance: 8.6
click at [579, 465] on div "Approve Approve & Pay Reject Close" at bounding box center [563, 470] width 806 height 55
click at [574, 460] on button "Approve" at bounding box center [597, 470] width 95 height 31
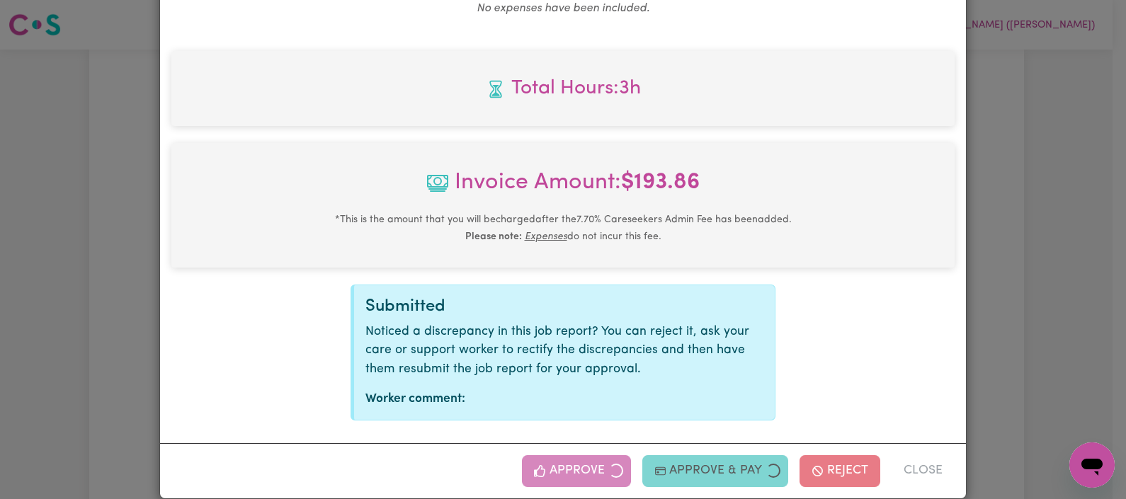
scroll to position [363, 0]
